Goal: Obtain resource: Obtain resource

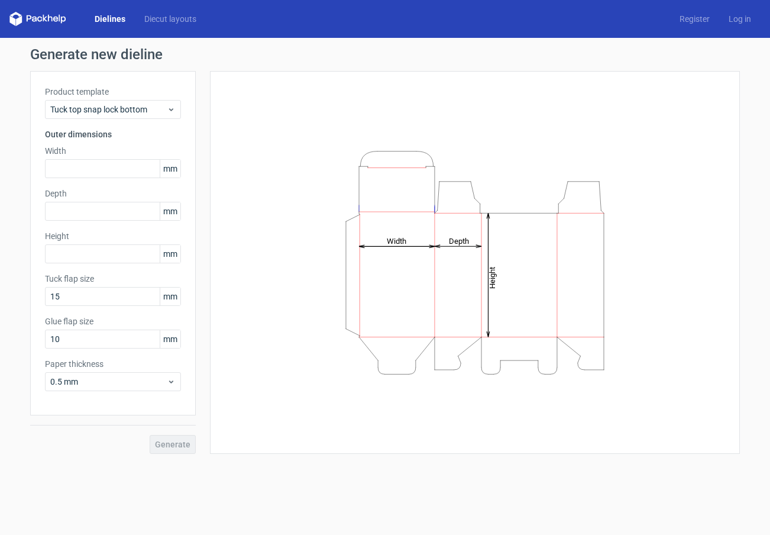
click at [53, 19] on icon at bounding box center [37, 19] width 57 height 14
click at [114, 25] on div "Dielines Diecut layouts" at bounding box center [107, 19] width 196 height 14
click at [116, 17] on link "Dielines" at bounding box center [110, 19] width 50 height 12
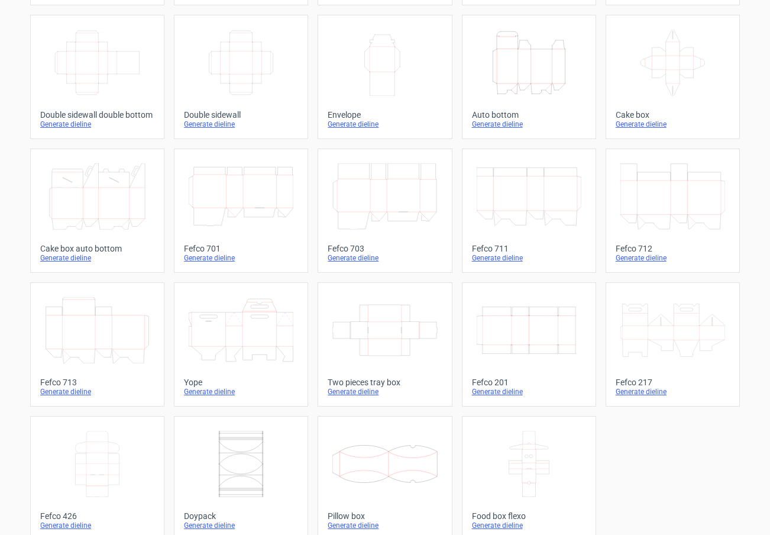
scroll to position [205, 0]
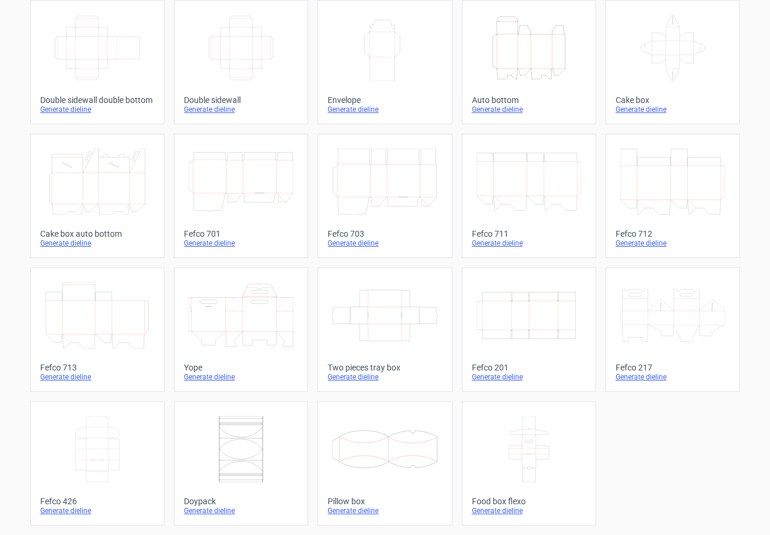
click at [354, 513] on div "Generate dieline" at bounding box center [385, 510] width 114 height 9
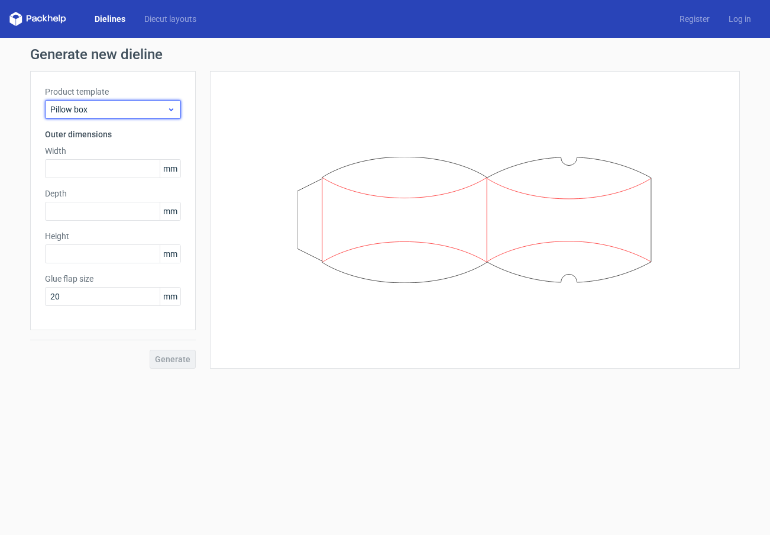
click at [88, 109] on span "Pillow box" at bounding box center [108, 110] width 117 height 12
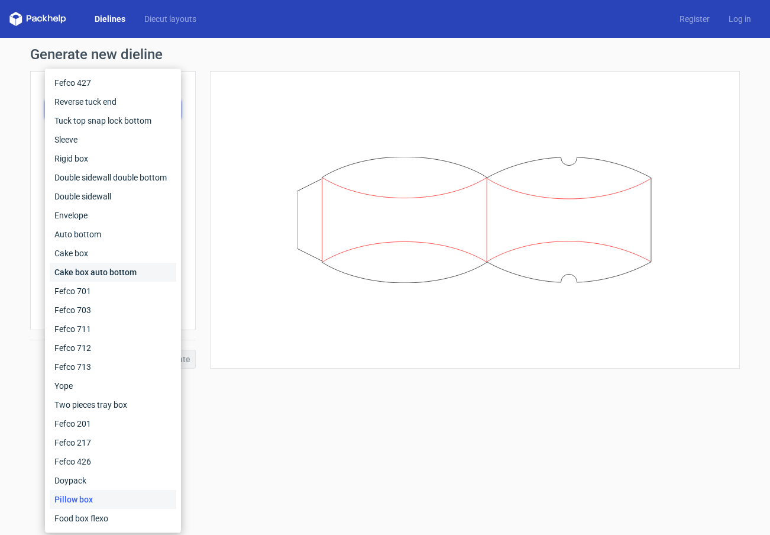
click at [143, 276] on div "Cake box auto bottom" at bounding box center [113, 272] width 127 height 19
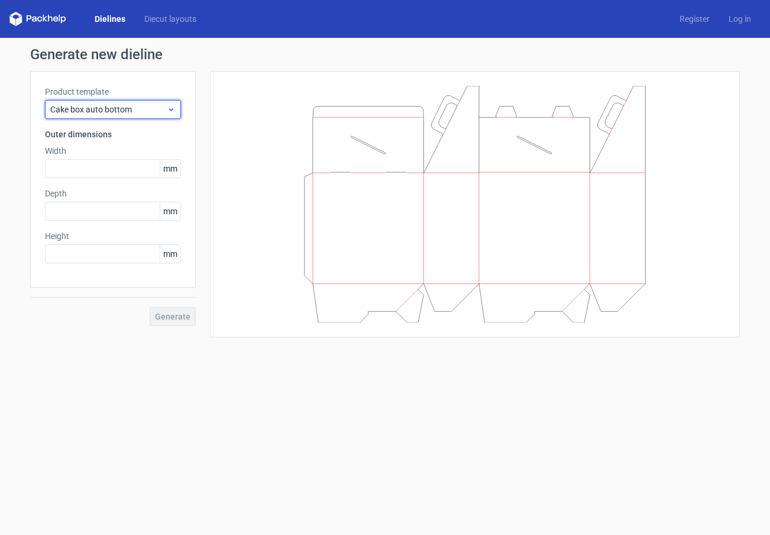
click at [163, 109] on span "Cake box auto bottom" at bounding box center [108, 110] width 117 height 12
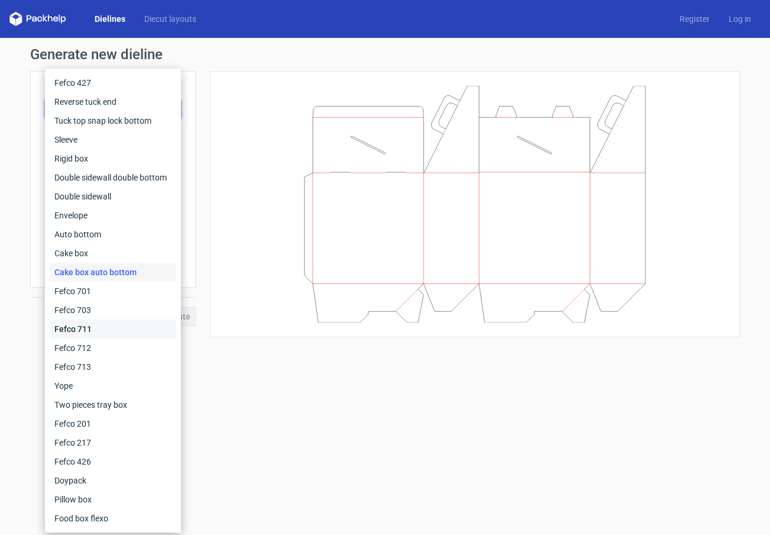
click at [104, 324] on div "Fefco 711" at bounding box center [113, 328] width 127 height 19
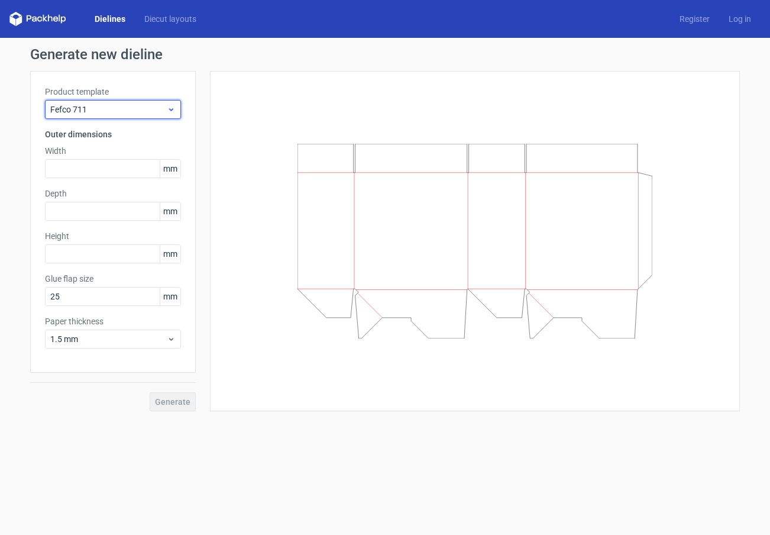
click at [137, 110] on span "Fefco 711" at bounding box center [108, 110] width 117 height 12
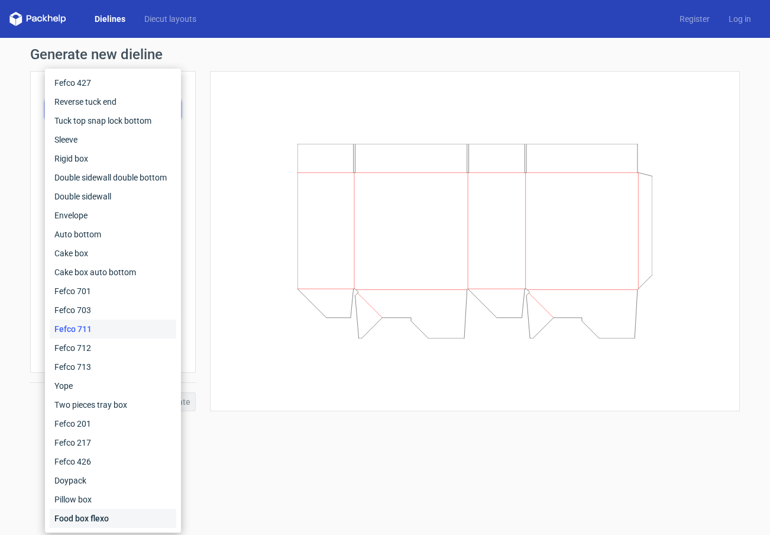
click at [136, 518] on div "Food box flexo" at bounding box center [113, 518] width 127 height 19
